Goal: Information Seeking & Learning: Learn about a topic

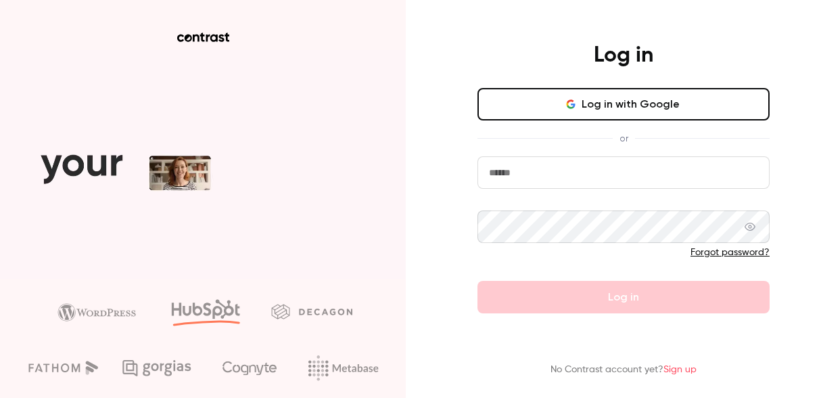
click at [554, 110] on button "Log in with Google" at bounding box center [623, 104] width 292 height 32
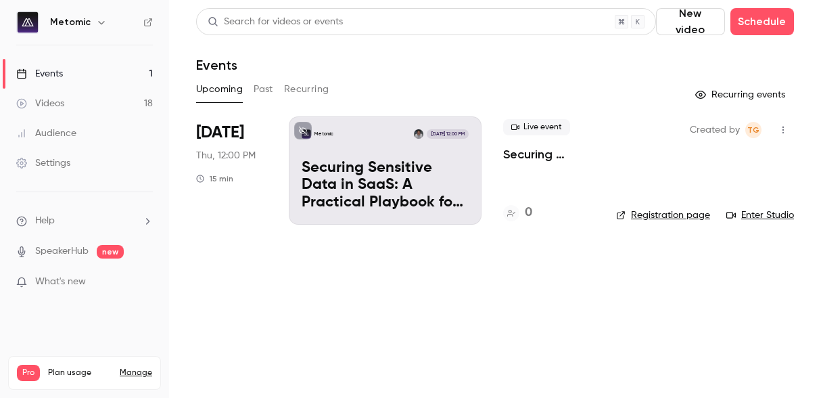
click at [375, 210] on p "Securing Sensitive Data in SaaS: A Practical Playbook for Financial Services at…" at bounding box center [385, 186] width 167 height 52
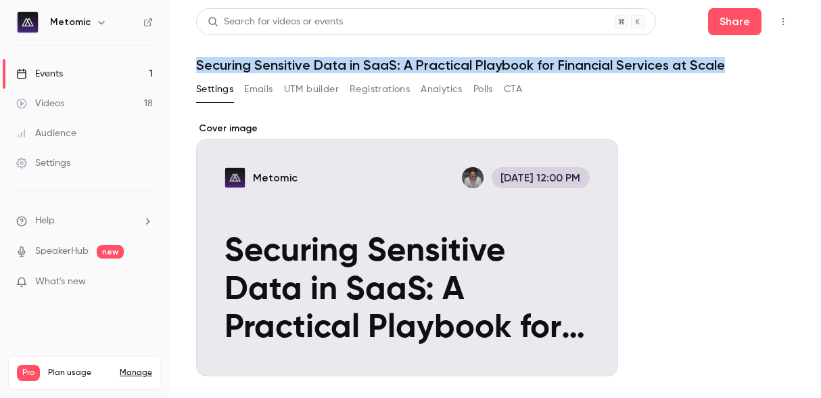
drag, startPoint x: 197, startPoint y: 64, endPoint x: 724, endPoint y: 61, distance: 527.5
click at [738, 60] on h1 "Securing Sensitive Data in SaaS: A Practical Playbook for Financial Services at…" at bounding box center [495, 65] width 598 height 16
copy h1 "Securing Sensitive Data in SaaS: A Practical Playbook for Financial Services at…"
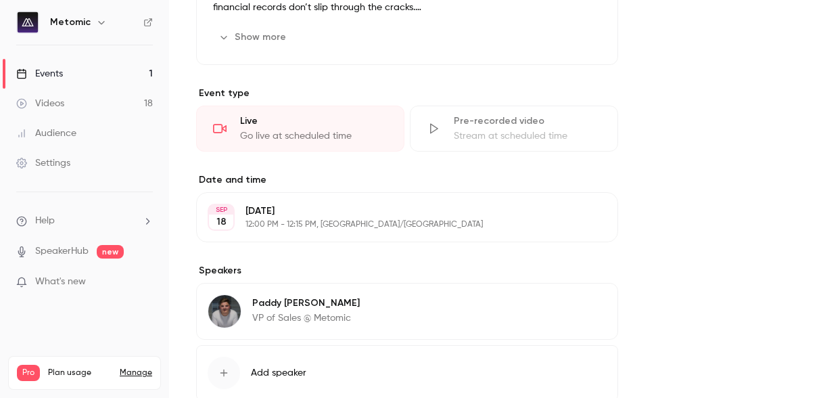
scroll to position [432, 0]
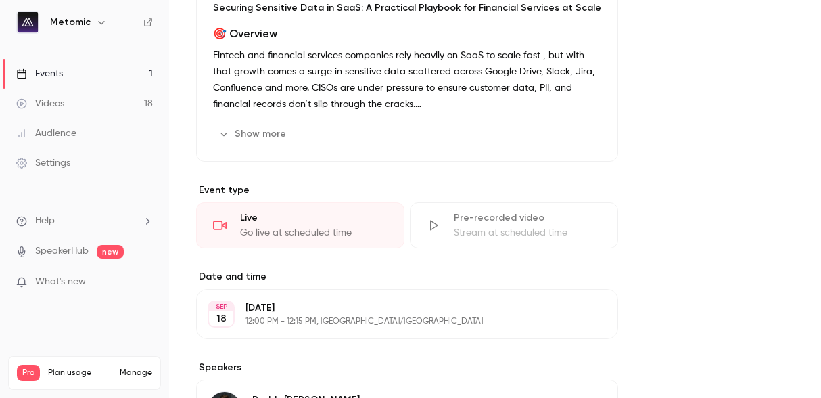
click at [269, 128] on button "Show more" at bounding box center [253, 134] width 81 height 22
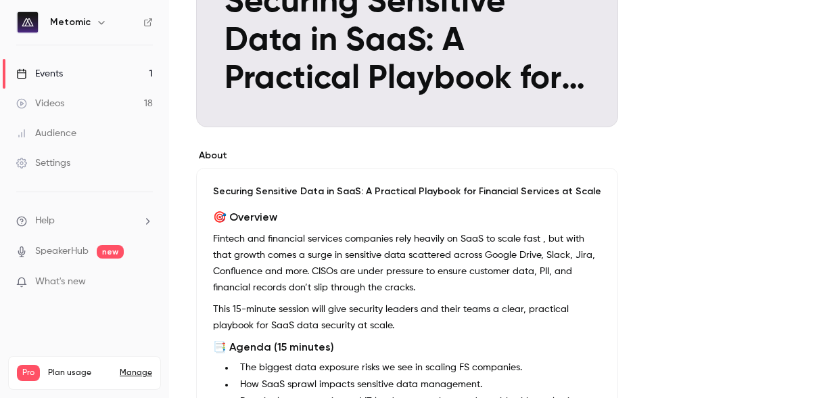
scroll to position [256, 0]
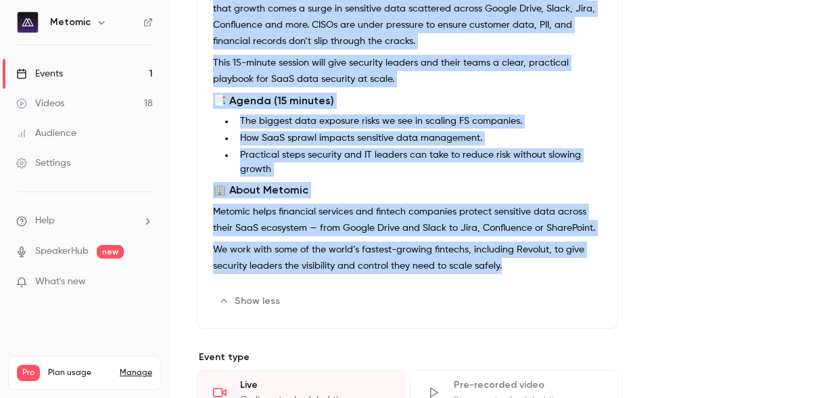
drag, startPoint x: 214, startPoint y: 231, endPoint x: 511, endPoint y: 272, distance: 299.7
click at [511, 272] on div "🎯 Overview Fintech and financial services companies rely heavily on SaaS to sca…" at bounding box center [407, 121] width 388 height 316
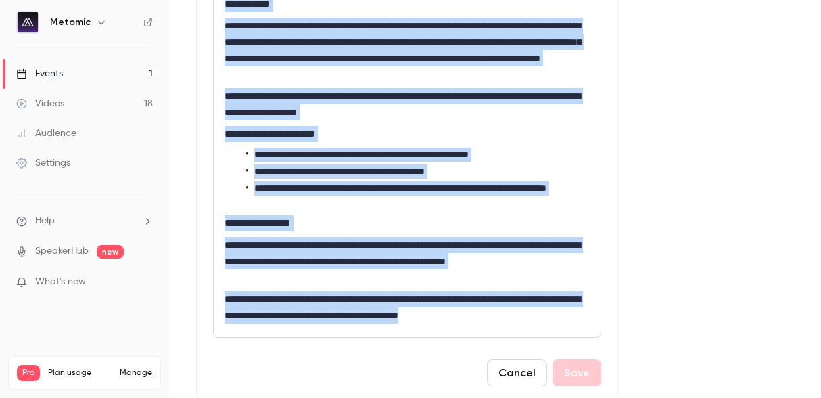
scroll to position [527, 0]
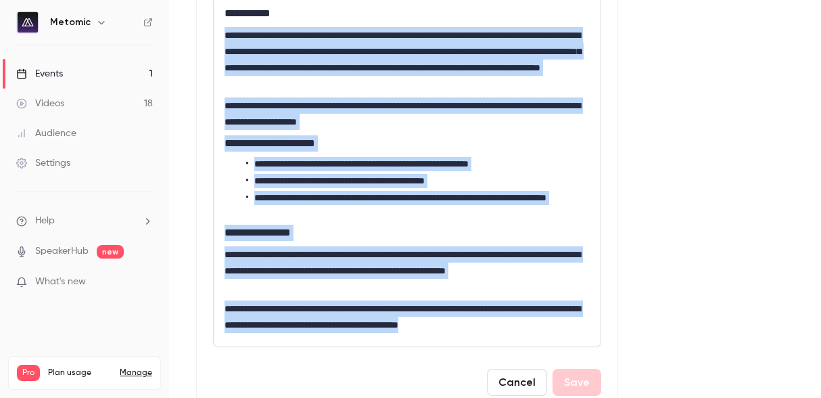
drag, startPoint x: 521, startPoint y: 262, endPoint x: 223, endPoint y: 36, distance: 374.5
click at [223, 36] on div "**********" at bounding box center [407, 171] width 387 height 349
copy div "**********"
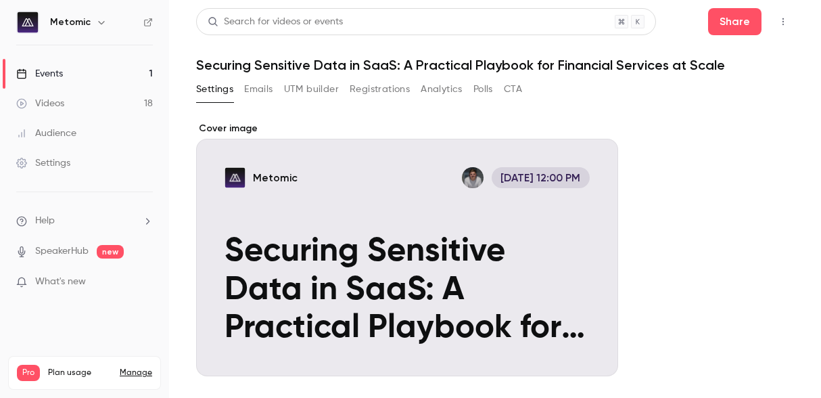
click at [389, 88] on button "Registrations" at bounding box center [380, 89] width 60 height 22
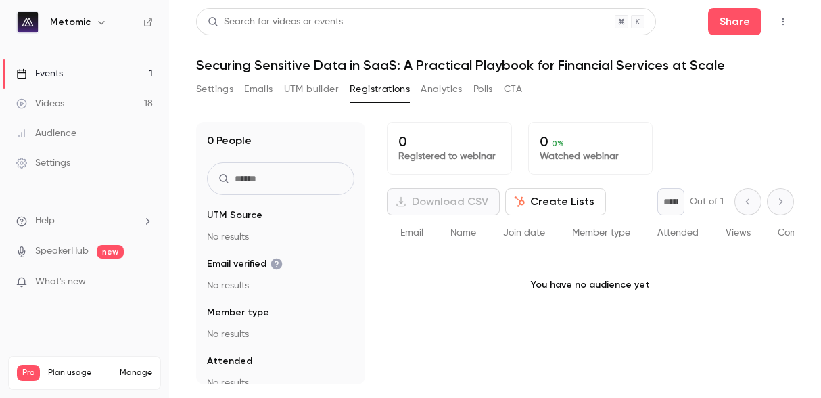
click at [323, 91] on button "UTM builder" at bounding box center [311, 89] width 55 height 22
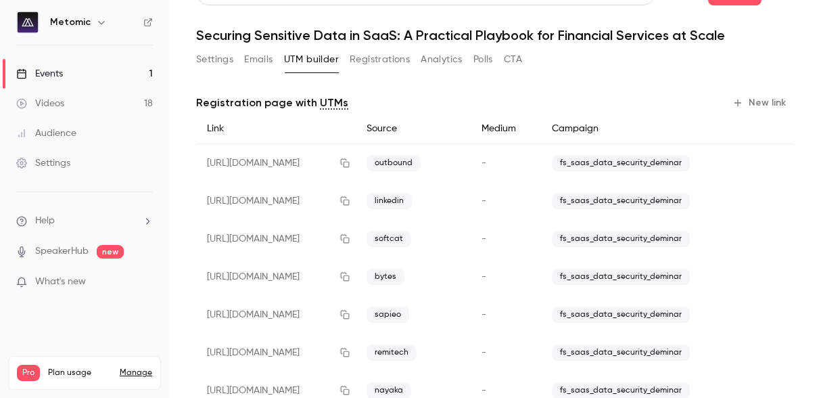
scroll to position [42, 0]
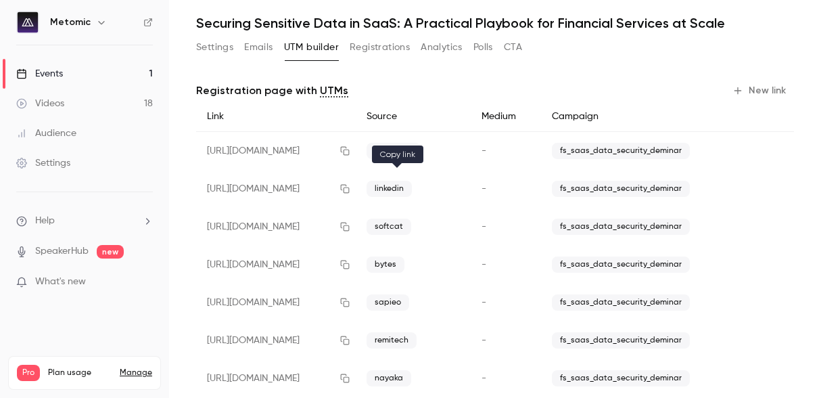
click at [356, 189] on button "button" at bounding box center [345, 189] width 22 height 22
